Goal: Task Accomplishment & Management: Use online tool/utility

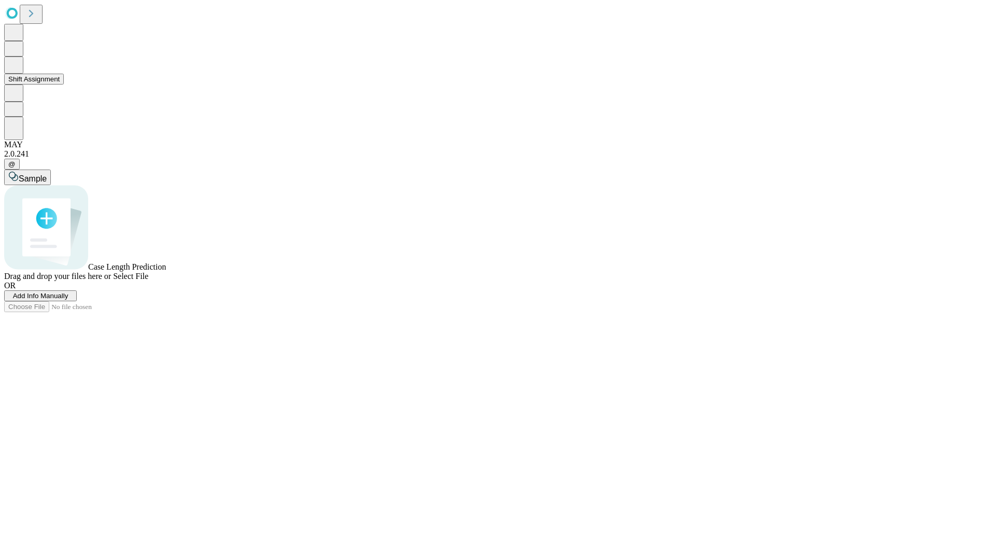
click at [64, 85] on button "Shift Assignment" at bounding box center [34, 79] width 60 height 11
